Goal: Find specific page/section: Find specific page/section

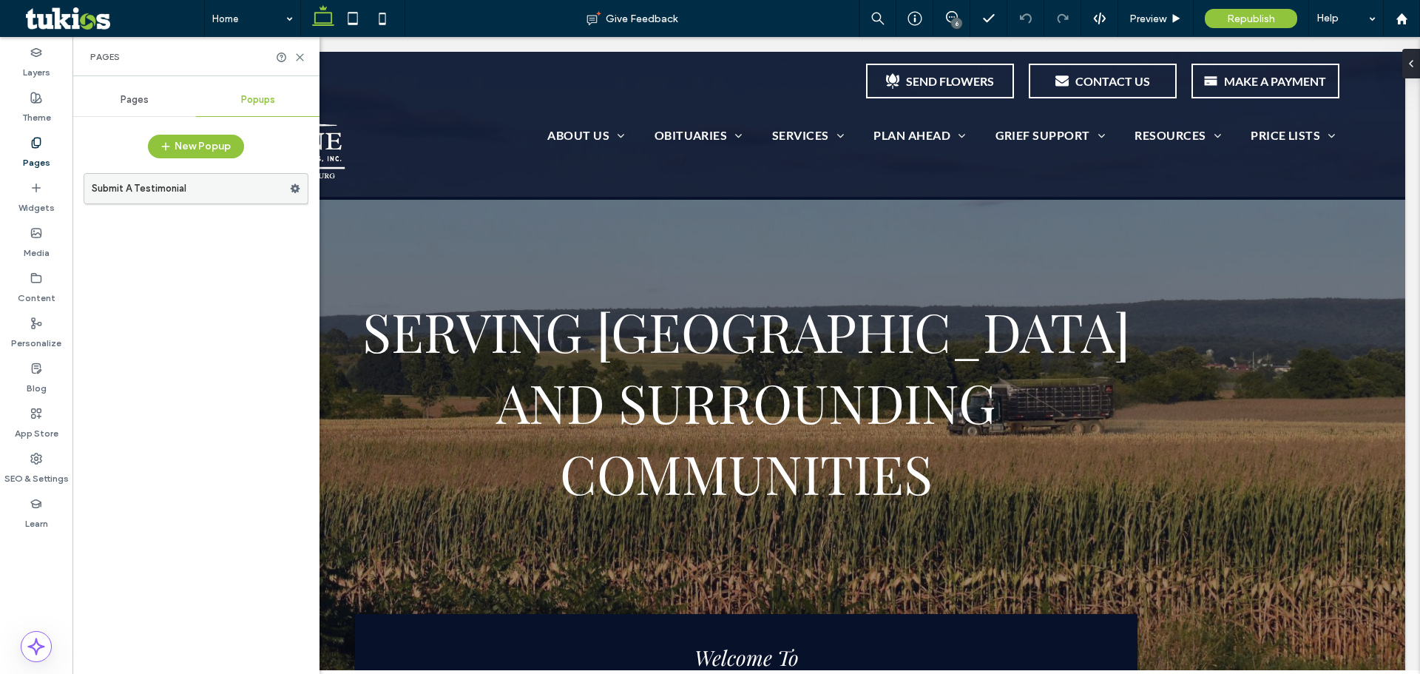
click at [210, 187] on label "Submit A Testimonial" at bounding box center [191, 189] width 198 height 30
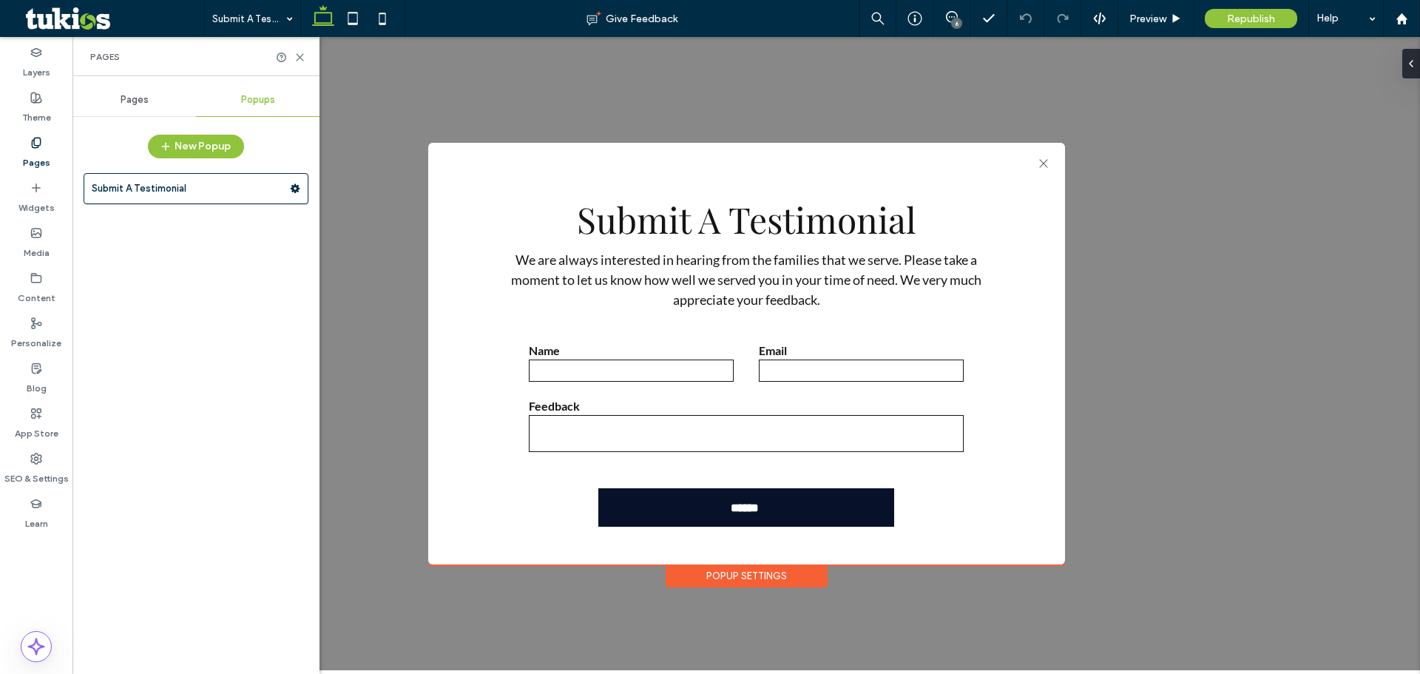
click at [31, 169] on div "Pages" at bounding box center [36, 152] width 72 height 45
click at [36, 134] on div "Pages" at bounding box center [36, 152] width 72 height 45
click at [129, 96] on span "Pages" at bounding box center [135, 100] width 28 height 12
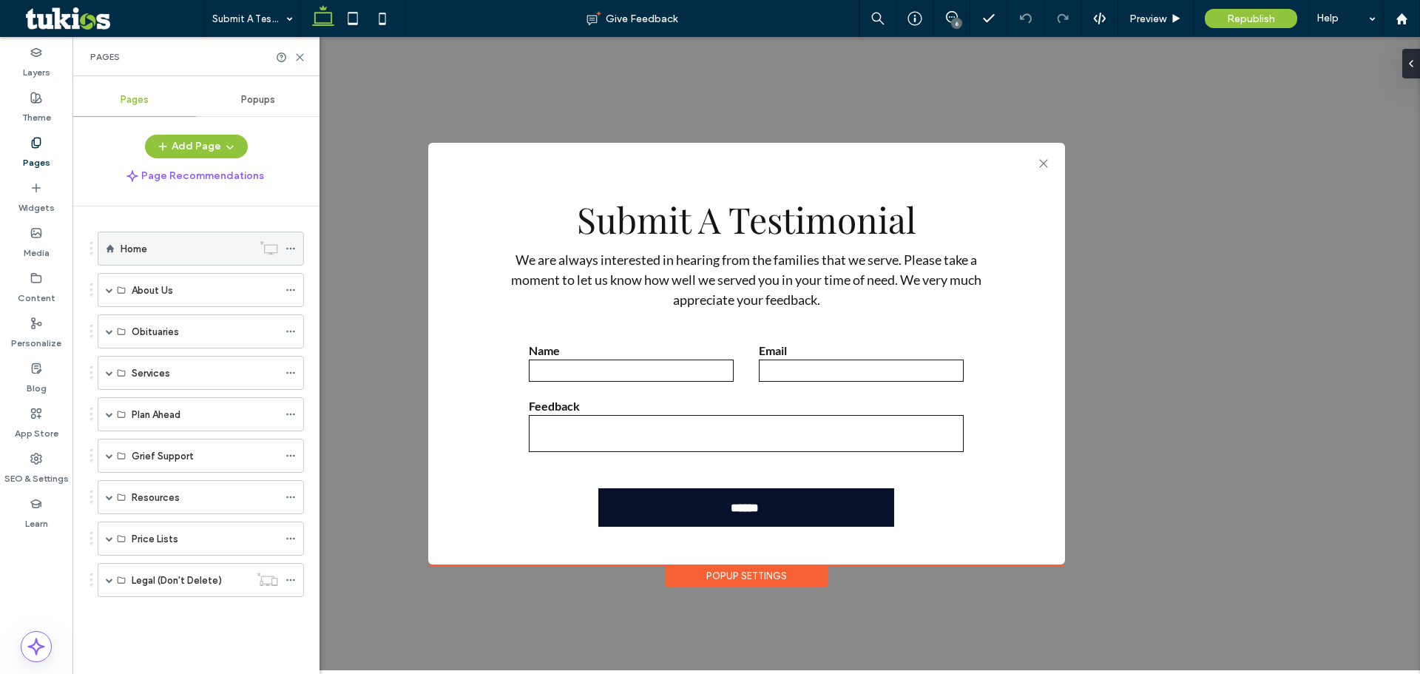
click at [136, 242] on label "Home" at bounding box center [134, 249] width 27 height 26
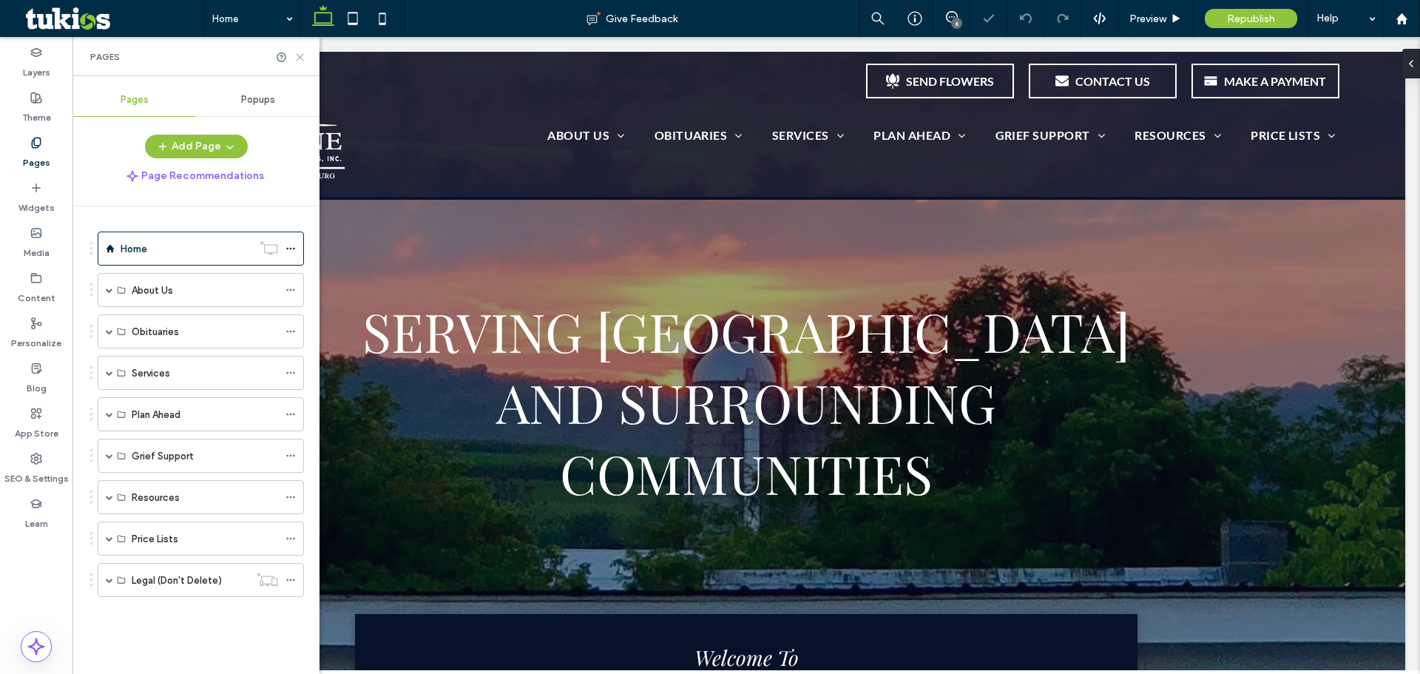
click at [295, 58] on icon at bounding box center [299, 57] width 11 height 11
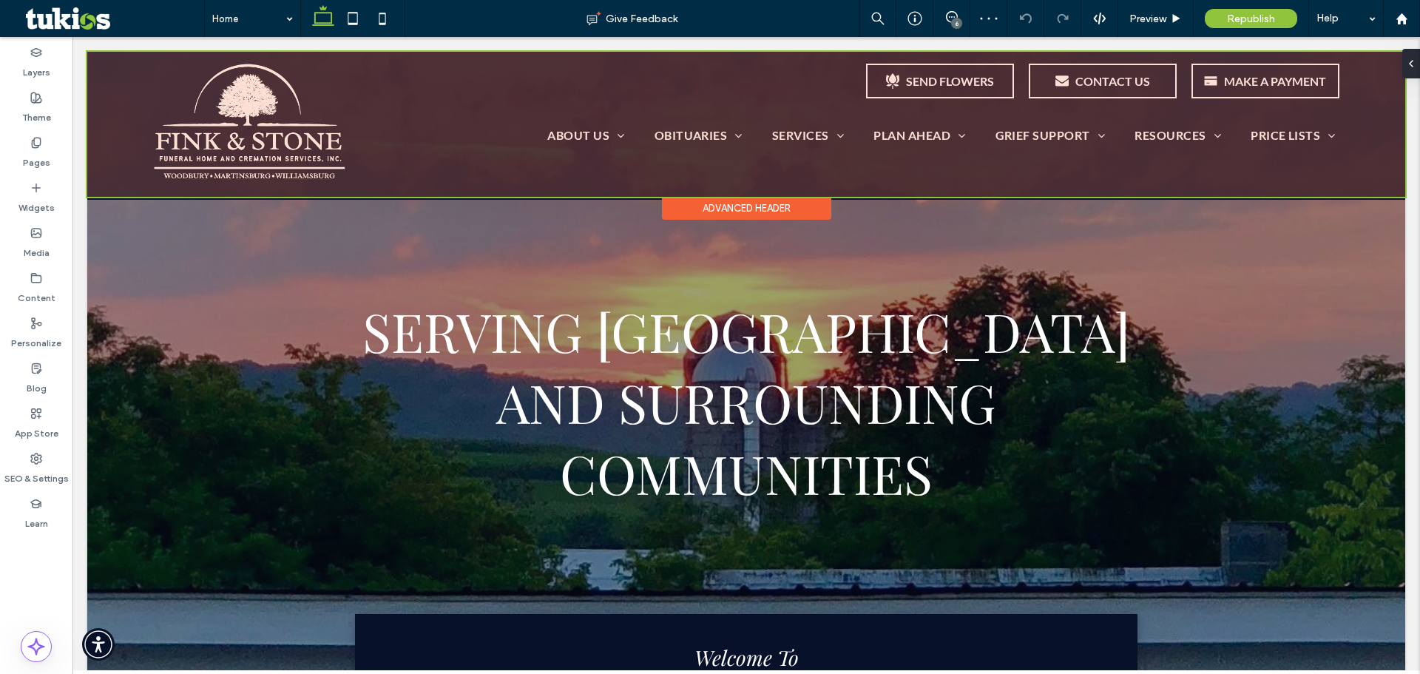
click at [479, 99] on div at bounding box center [746, 124] width 1318 height 145
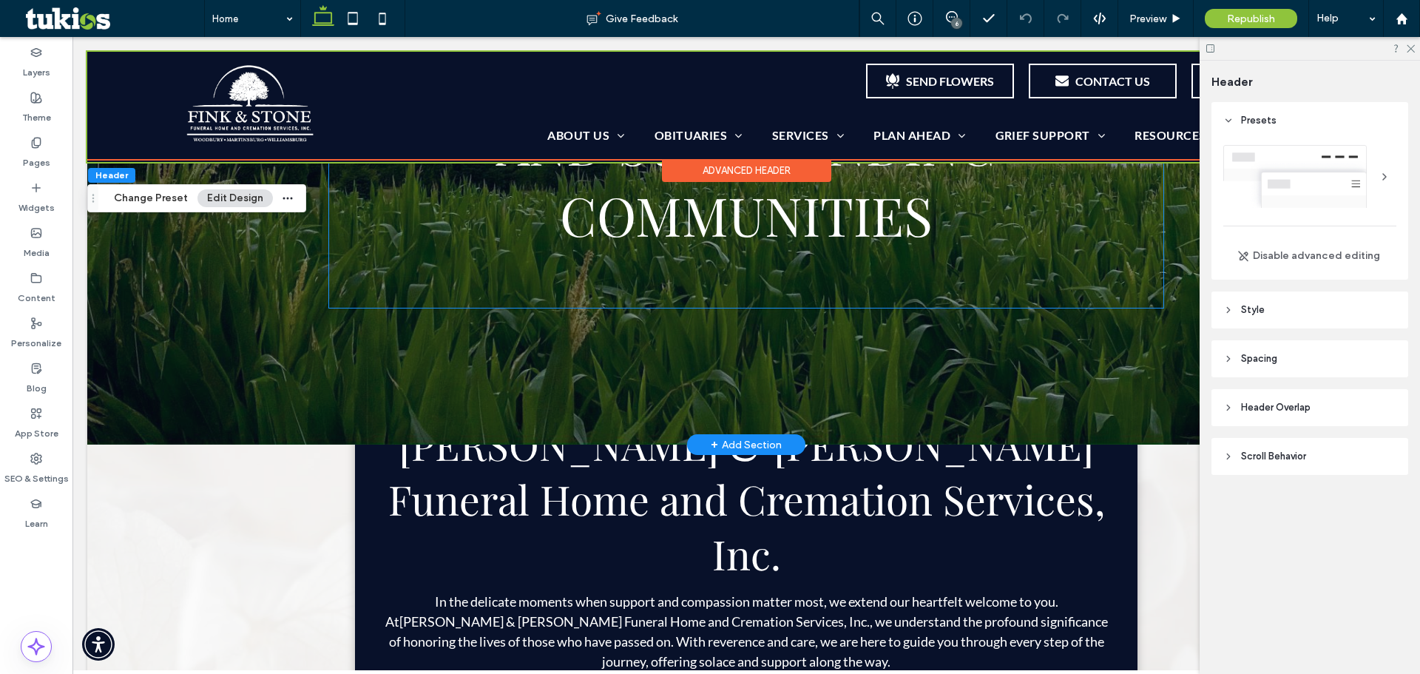
scroll to position [370, 0]
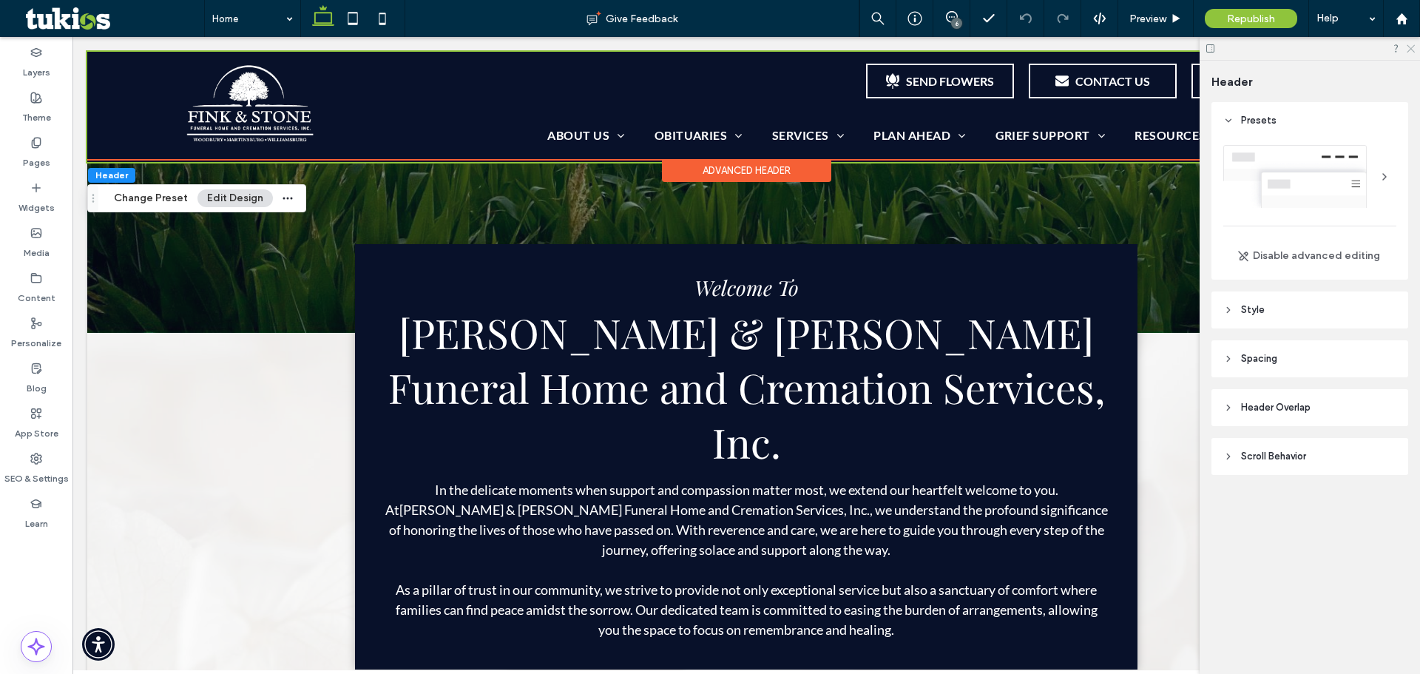
click at [1413, 51] on use at bounding box center [1411, 49] width 8 height 8
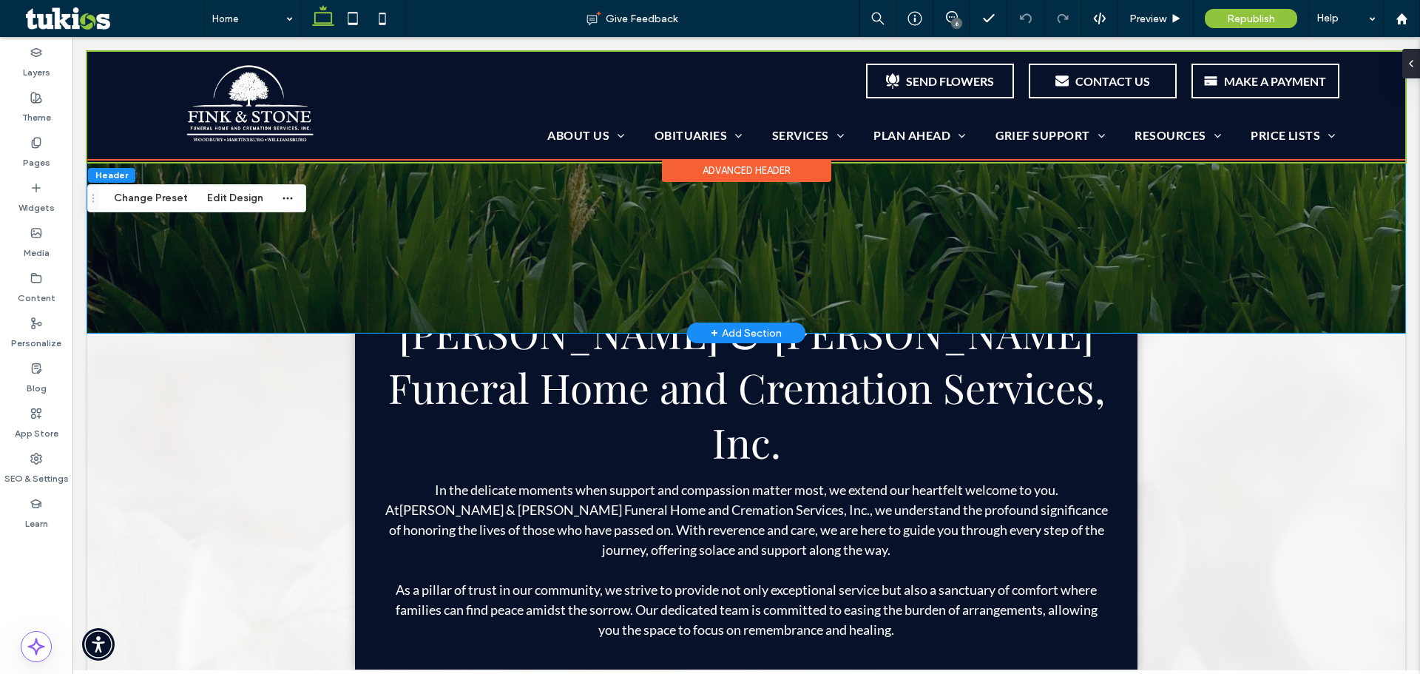
click at [284, 163] on div at bounding box center [746, 7] width 1318 height 651
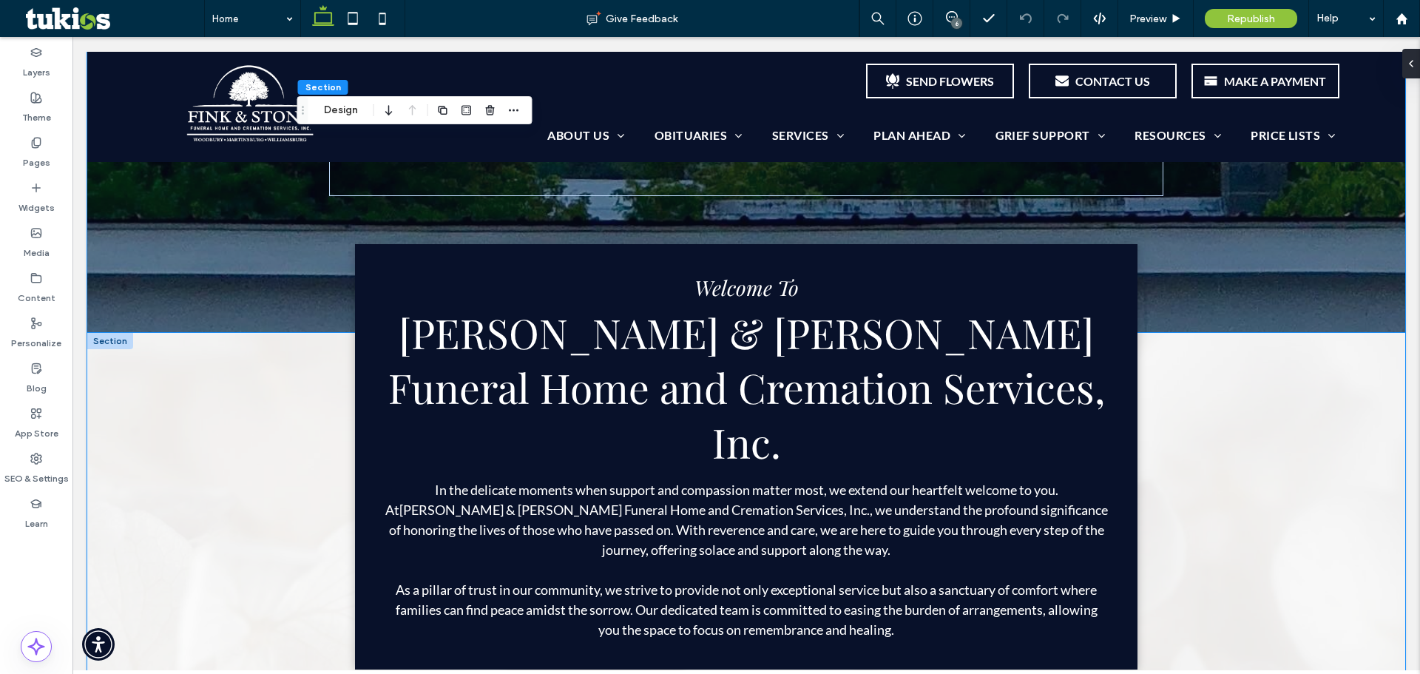
click at [255, 398] on div "Welcome To [PERSON_NAME] & [PERSON_NAME] Funeral Home and Cremation Services, I…" at bounding box center [746, 554] width 1318 height 442
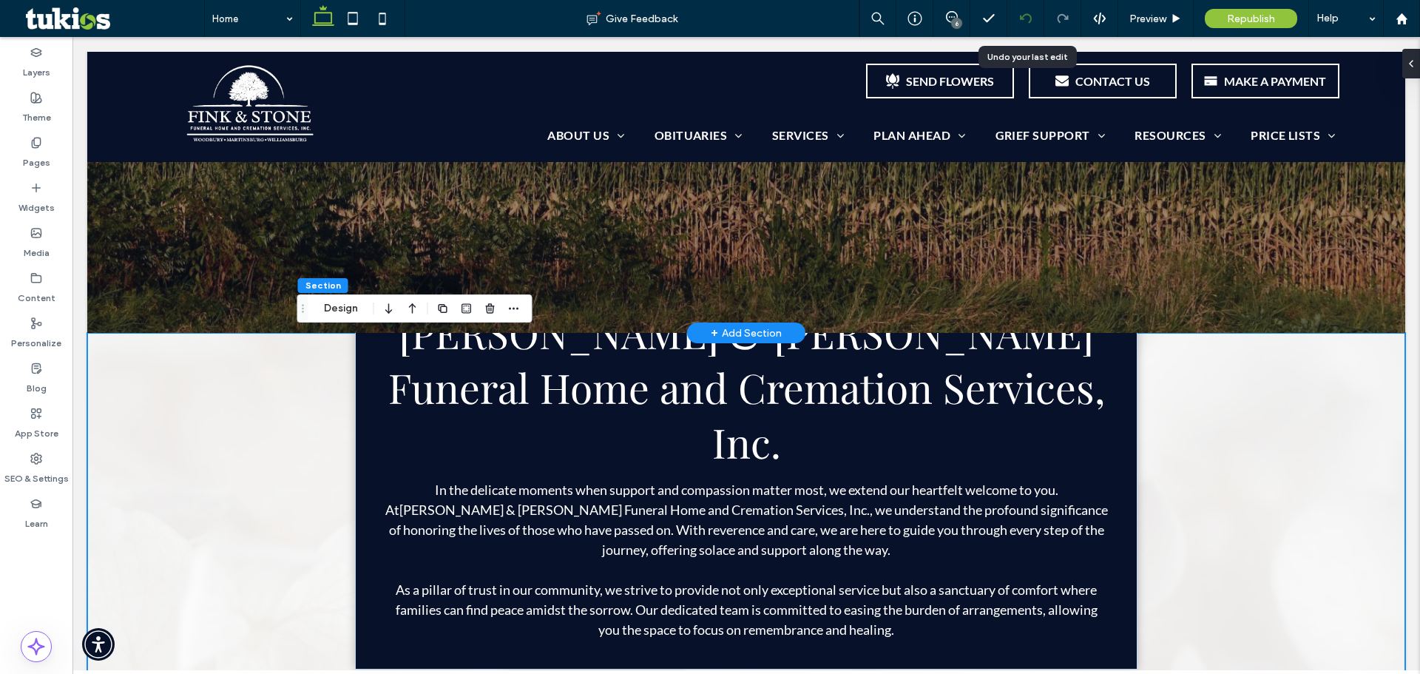
click at [1021, 22] on icon at bounding box center [1026, 19] width 12 height 12
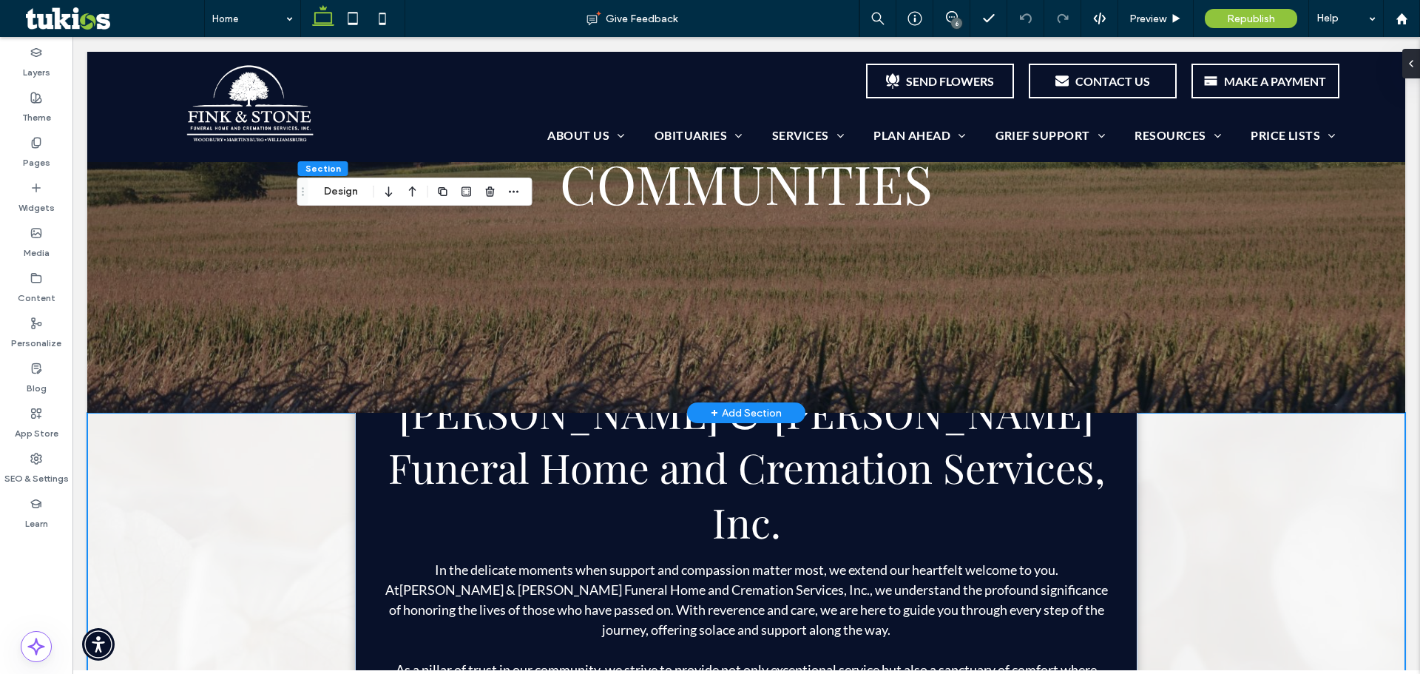
scroll to position [0, 0]
